Goal: Task Accomplishment & Management: Use online tool/utility

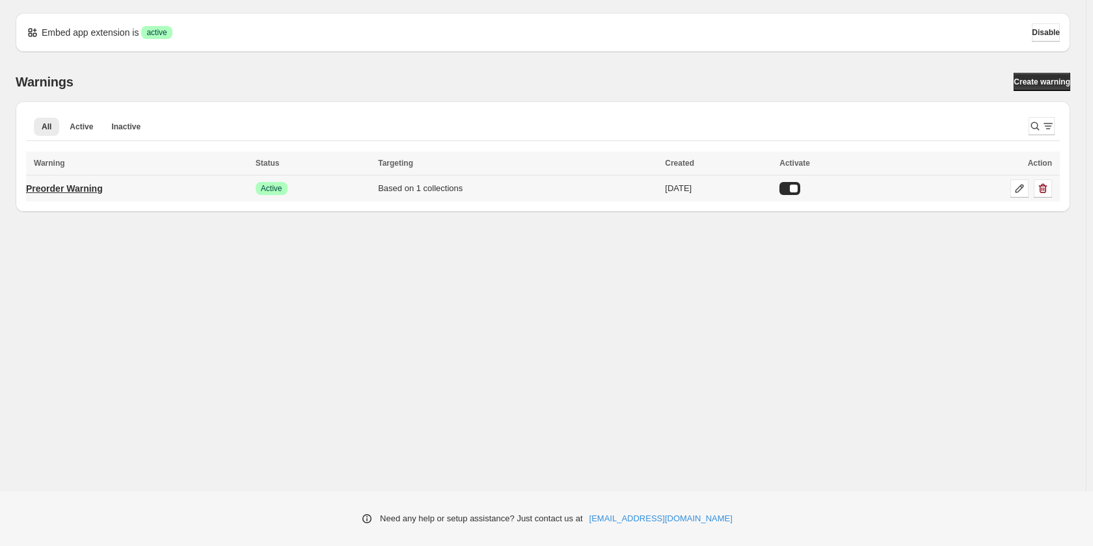
click at [63, 185] on p "Preorder Warning" at bounding box center [64, 188] width 77 height 13
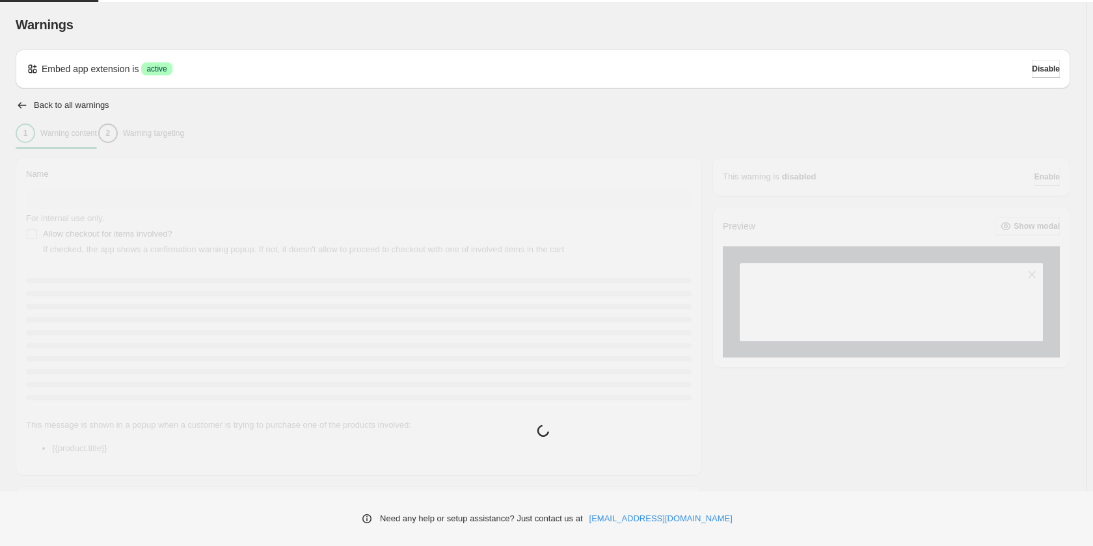
type input "**********"
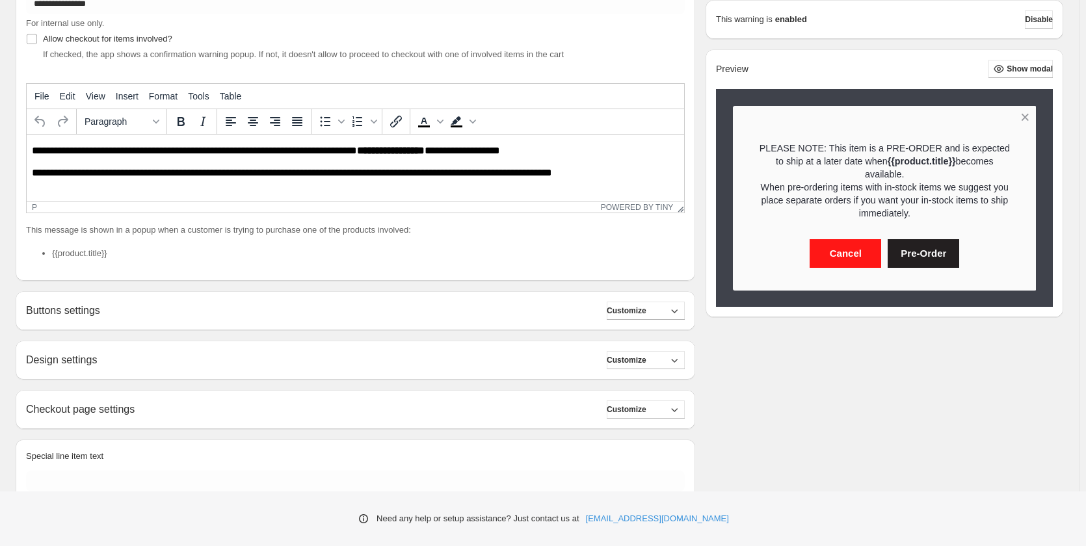
scroll to position [250, 0]
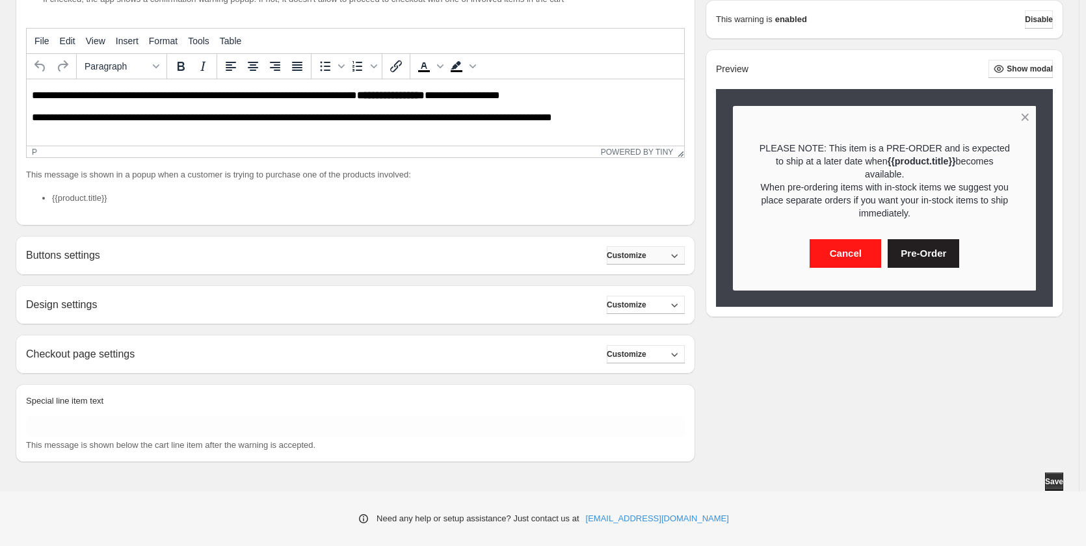
click at [680, 256] on icon "button" at bounding box center [674, 255] width 13 height 13
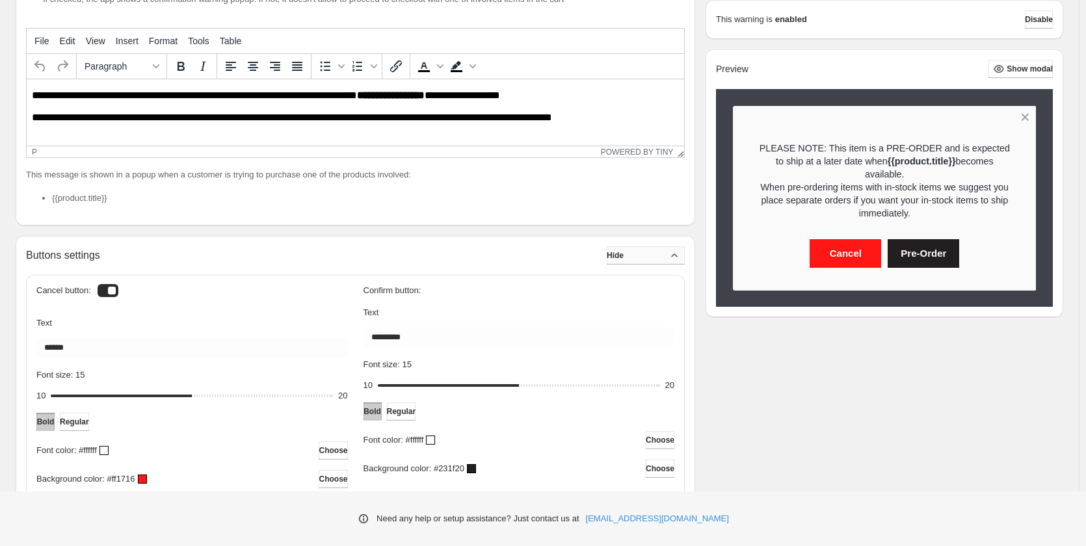
click at [743, 359] on div "**********" at bounding box center [540, 360] width 1048 height 907
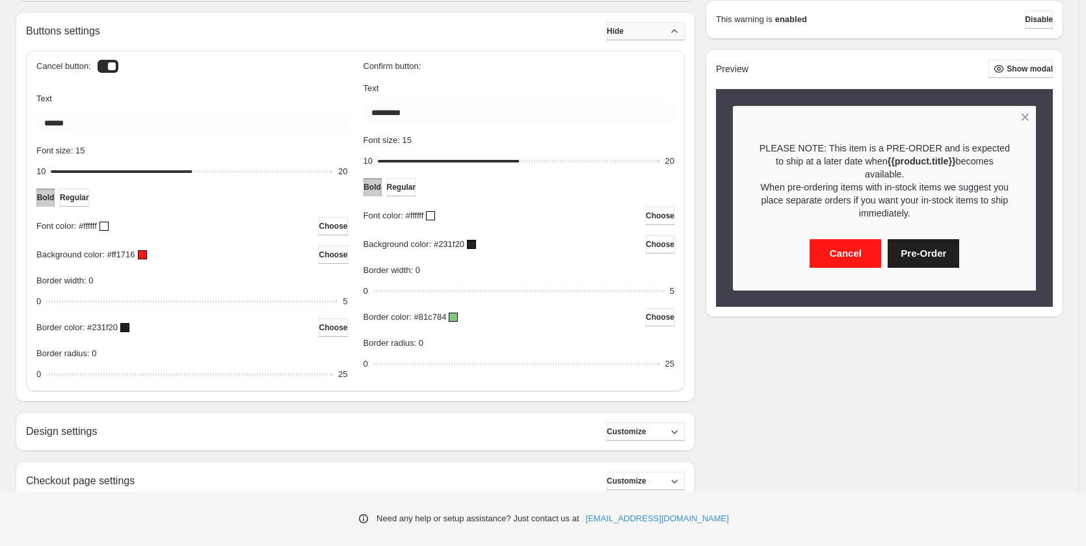
scroll to position [446, 0]
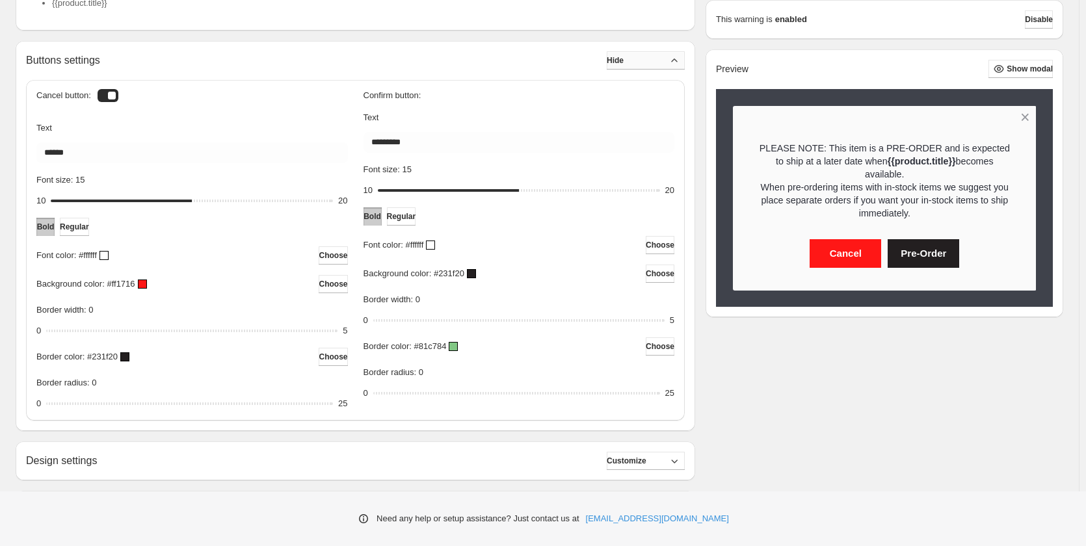
click at [681, 56] on icon "button" at bounding box center [674, 60] width 13 height 13
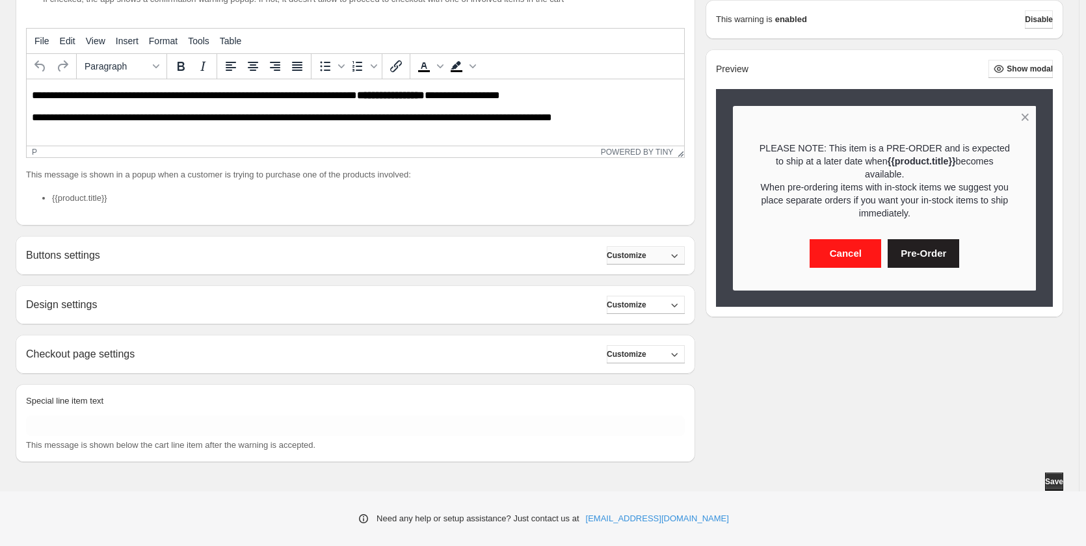
scroll to position [250, 0]
click at [685, 303] on button "Customize" at bounding box center [646, 305] width 78 height 18
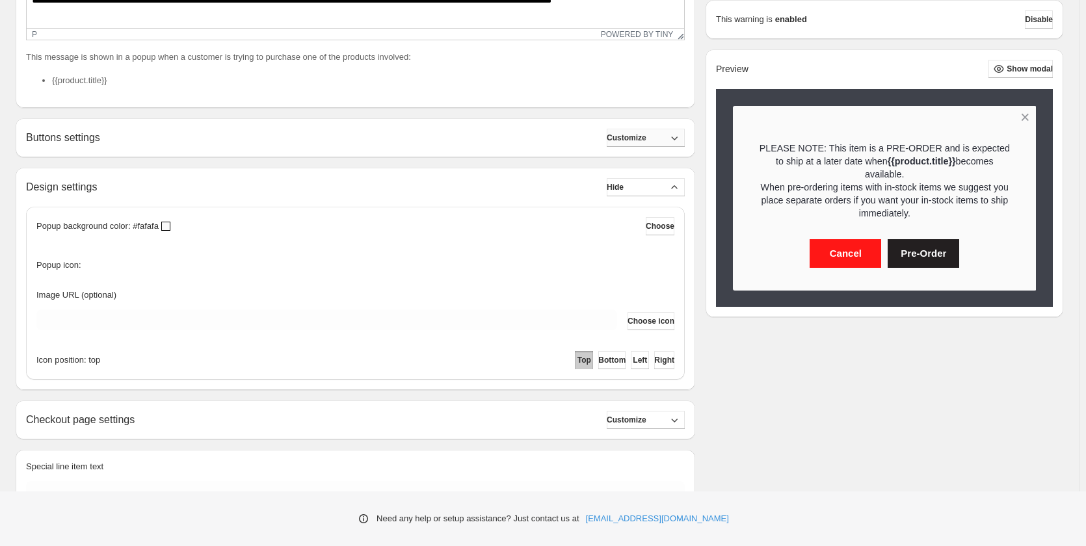
scroll to position [380, 0]
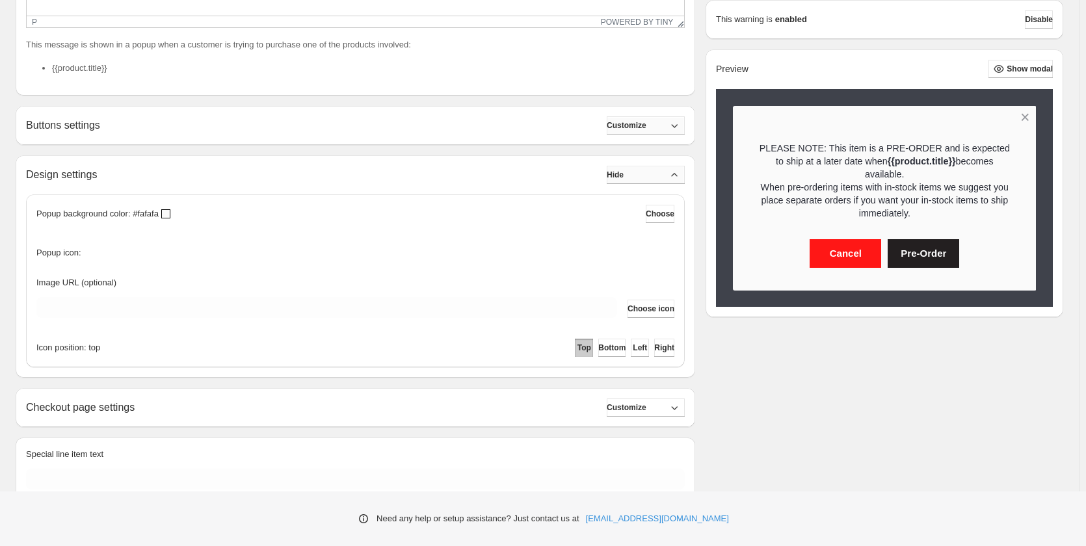
click at [673, 172] on button "Hide" at bounding box center [646, 175] width 78 height 18
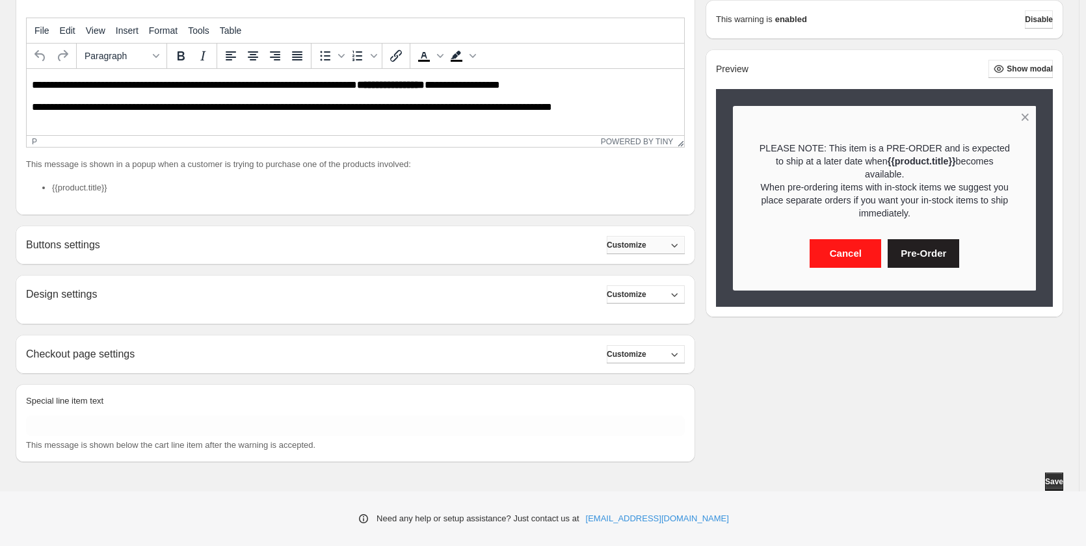
scroll to position [250, 0]
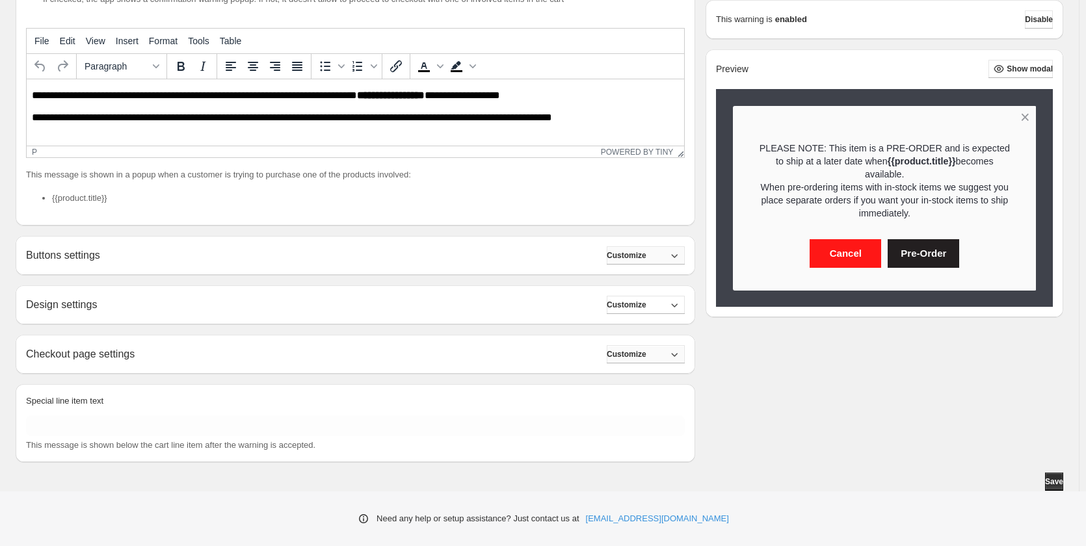
click at [662, 354] on button "Customize" at bounding box center [646, 354] width 78 height 18
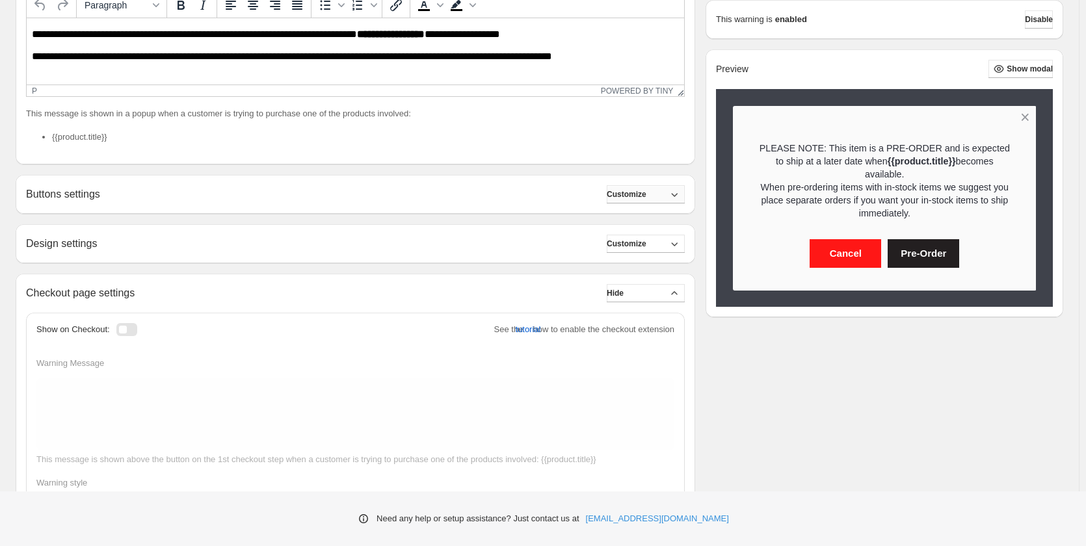
scroll to position [310, 0]
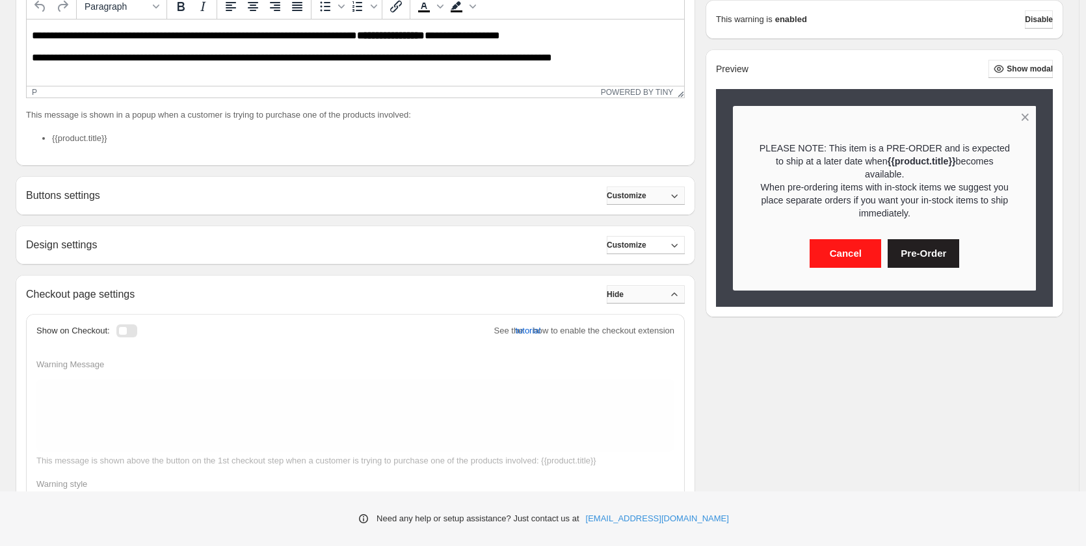
click at [672, 292] on button "Hide" at bounding box center [646, 295] width 78 height 18
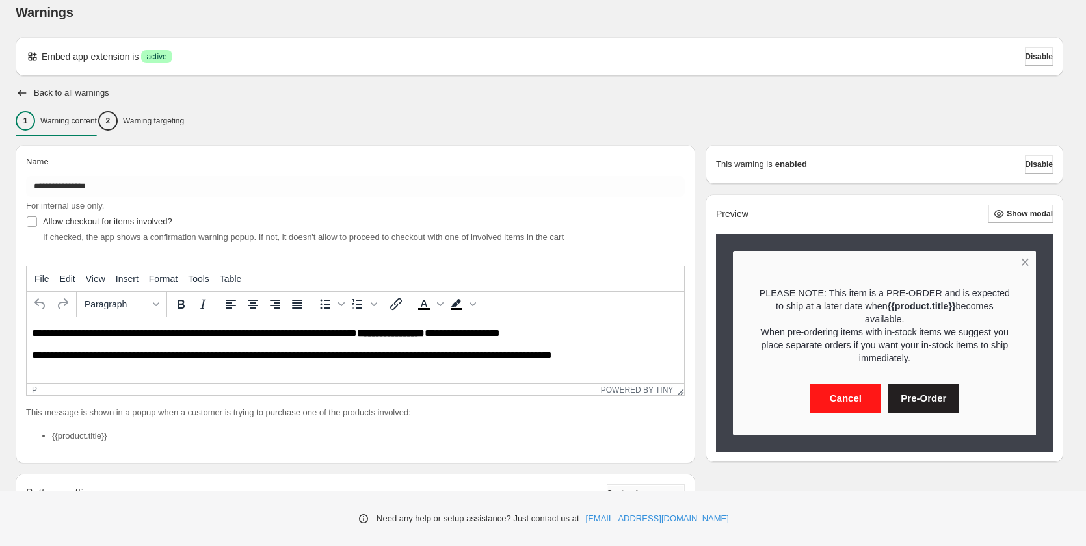
scroll to position [0, 0]
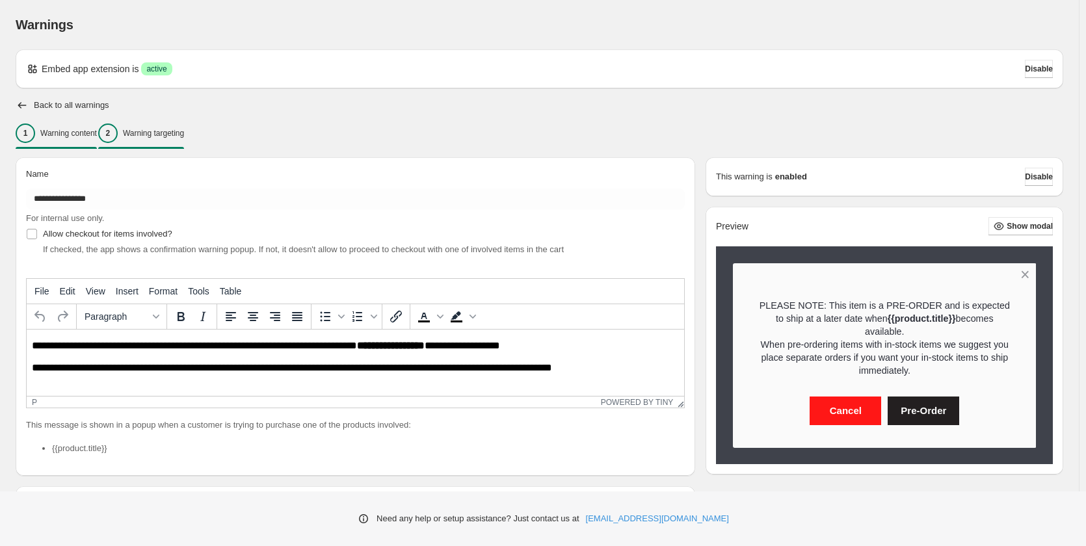
click at [184, 139] on div "2 Warning targeting" at bounding box center [141, 134] width 86 height 20
